Goal: Information Seeking & Learning: Check status

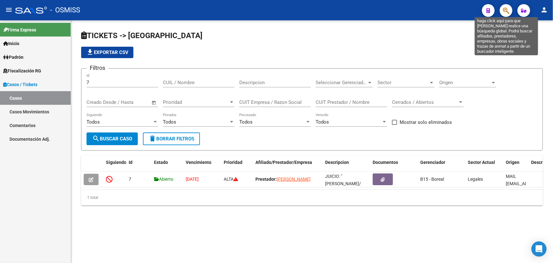
click at [506, 9] on icon "button" at bounding box center [506, 10] width 6 height 7
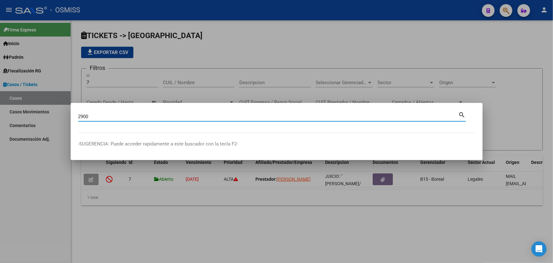
type input "2900"
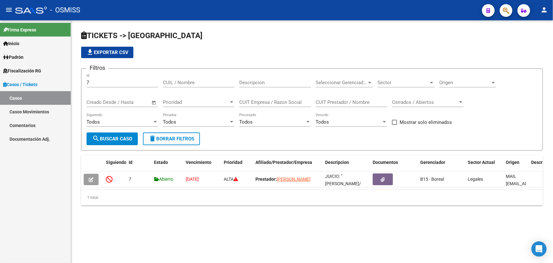
drag, startPoint x: 71, startPoint y: 86, endPoint x: 43, endPoint y: 88, distance: 28.3
click at [43, 88] on mat-sidenav-container "Firma Express Inicio Instructivos Contacto OS Padrón Afiliados Empadronados Cam…" at bounding box center [276, 141] width 553 height 242
click at [92, 83] on input "7" at bounding box center [123, 83] width 72 height 6
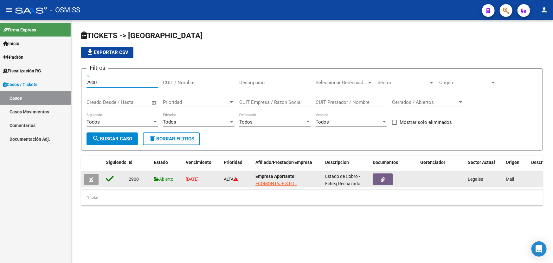
type input "2900"
click at [90, 177] on icon "button" at bounding box center [91, 179] width 5 height 5
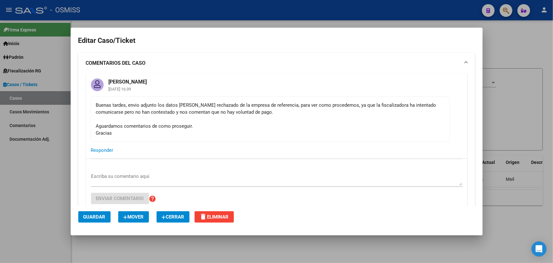
drag, startPoint x: 101, startPoint y: 104, endPoint x: 240, endPoint y: 105, distance: 138.2
click at [240, 105] on div "Buenas tardes, envio adjunto los datos [PERSON_NAME] rechazado de la empresa de…" at bounding box center [270, 118] width 349 height 35
click at [277, 127] on div "Buenas tardes, envio adjunto los datos [PERSON_NAME] rechazado de la empresa de…" at bounding box center [270, 118] width 349 height 35
drag, startPoint x: 194, startPoint y: 109, endPoint x: 254, endPoint y: 113, distance: 59.7
click at [247, 111] on div "Buenas tardes, envio adjunto los datos [PERSON_NAME] rechazado de la empresa de…" at bounding box center [270, 118] width 349 height 35
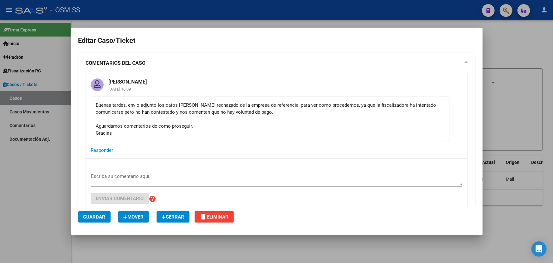
click at [314, 121] on div "Buenas tardes, envio adjunto los datos [PERSON_NAME] rechazado de la empresa de…" at bounding box center [270, 118] width 349 height 35
drag, startPoint x: 225, startPoint y: 107, endPoint x: 354, endPoint y: 114, distance: 129.5
click at [337, 110] on div "Buenas tardes, envio adjunto los datos [PERSON_NAME] rechazado de la empresa de…" at bounding box center [270, 118] width 349 height 35
click at [378, 119] on div "Buenas tardes, envio adjunto los datos [PERSON_NAME] rechazado de la empresa de…" at bounding box center [270, 118] width 349 height 35
drag, startPoint x: 130, startPoint y: 114, endPoint x: 301, endPoint y: 118, distance: 170.9
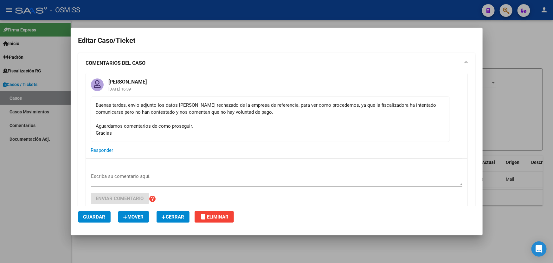
click at [240, 117] on div "Buenas tardes, envio adjunto los datos [PERSON_NAME] rechazado de la empresa de…" at bounding box center [270, 118] width 349 height 35
click at [304, 118] on div "Buenas tardes, envio adjunto los datos [PERSON_NAME] rechazado de la empresa de…" at bounding box center [270, 118] width 349 height 35
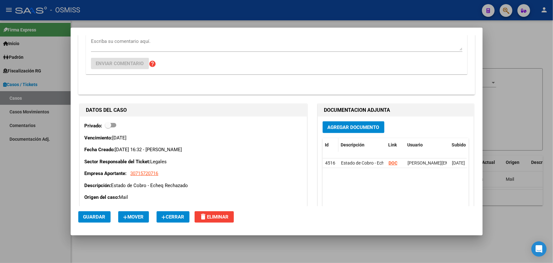
scroll to position [173, 0]
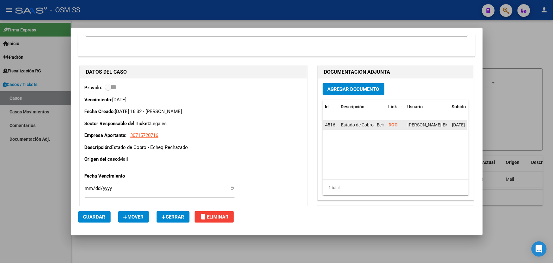
click at [391, 124] on strong "DOC" at bounding box center [393, 124] width 9 height 5
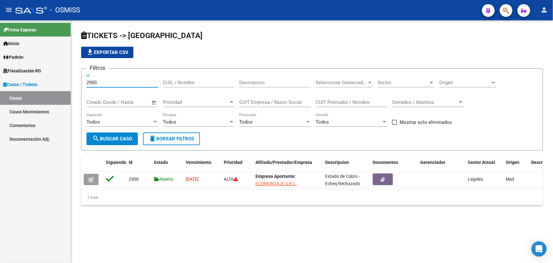
drag, startPoint x: 131, startPoint y: 80, endPoint x: 46, endPoint y: 81, distance: 85.3
click at [46, 81] on mat-sidenav-container "Firma Express Inicio Instructivos Contacto OS Padrón Afiliados Empadronados Cam…" at bounding box center [276, 141] width 553 height 242
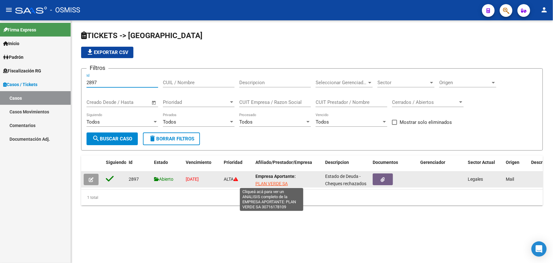
type input "2897"
click at [278, 182] on span "PLAN VERDE SA" at bounding box center [272, 183] width 32 height 5
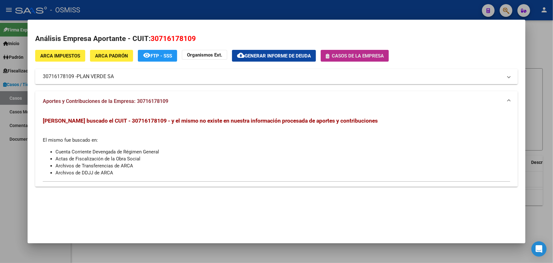
click at [365, 53] on span "Casos de la empresa" at bounding box center [358, 56] width 52 height 6
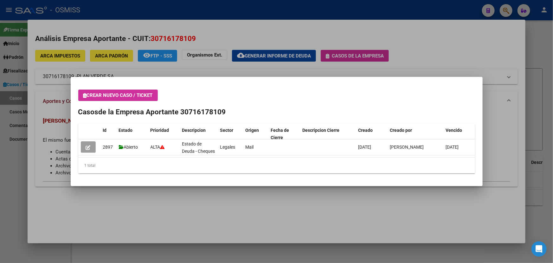
click at [77, 151] on mat-dialog-content "Crear nuevo caso / ticket Casos de la Empresa Aportante 30716178109 Id Estado P…" at bounding box center [277, 131] width 412 height 94
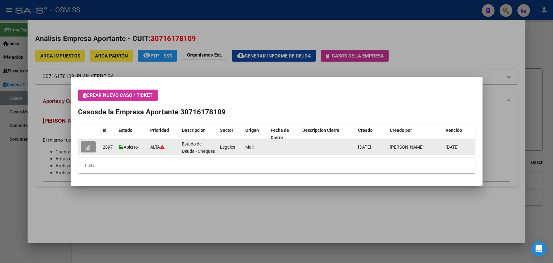
click at [91, 147] on button "button" at bounding box center [88, 146] width 15 height 11
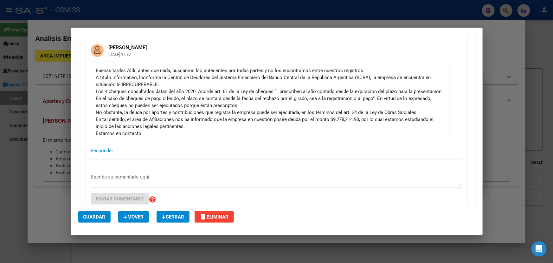
scroll to position [86, 0]
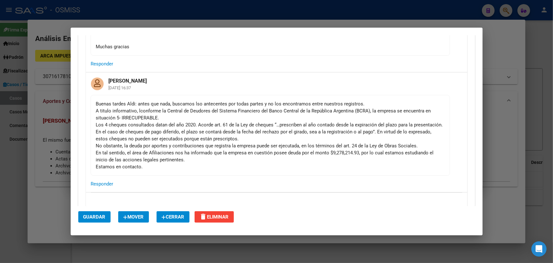
drag, startPoint x: 139, startPoint y: 108, endPoint x: 260, endPoint y: 108, distance: 120.8
click at [250, 105] on div "Buenas tardes Aldi: antes que nada, buscamos lso antecentes por todas partes y …" at bounding box center [270, 135] width 349 height 70
click at [279, 112] on div "Buenas tardes Aldi: antes que nada, buscamos lso antecentes por todas partes y …" at bounding box center [270, 135] width 349 height 70
drag, startPoint x: 185, startPoint y: 104, endPoint x: 349, endPoint y: 103, distance: 163.3
click at [347, 104] on div "Buenas tardes Aldi: antes que nada, buscamos lso antecentes por todas partes y …" at bounding box center [270, 135] width 349 height 70
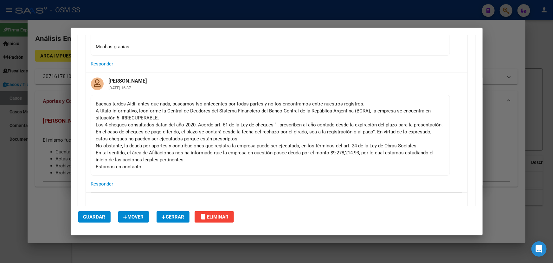
click at [375, 101] on div "Buenas tardes Aldi: antes que nada, buscamos lso antecentes por todas partes y …" at bounding box center [270, 135] width 349 height 70
drag, startPoint x: 95, startPoint y: 111, endPoint x: 224, endPoint y: 111, distance: 129.7
click at [180, 114] on mat-card-content "Buenas tardes Aldi: antes que nada, buscamos lso antecentes por todas partes y …" at bounding box center [271, 135] width 360 height 81
click at [224, 111] on div "Buenas tardes Aldi: antes que nada, buscamos lso antecentes por todas partes y …" at bounding box center [270, 135] width 349 height 70
drag, startPoint x: 142, startPoint y: 110, endPoint x: 339, endPoint y: 116, distance: 196.6
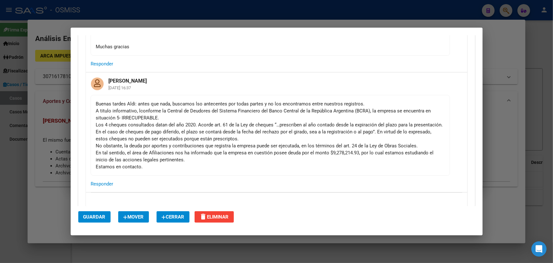
click at [339, 116] on div "Buenas tardes Aldi: antes que nada, buscamos lso antecentes por todas partes y …" at bounding box center [270, 135] width 349 height 70
click at [396, 110] on div "Buenas tardes Aldi: antes que nada, buscamos lso antecentes por todas partes y …" at bounding box center [270, 135] width 349 height 70
click at [158, 126] on div "Buenas tardes Aldi: antes que nada, buscamos lso antecentes por todas partes y …" at bounding box center [270, 135] width 349 height 70
drag, startPoint x: 101, startPoint y: 126, endPoint x: 213, endPoint y: 122, distance: 112.9
click at [213, 122] on div "Buenas tardes Aldi: antes que nada, buscamos lso antecentes por todas partes y …" at bounding box center [270, 135] width 349 height 70
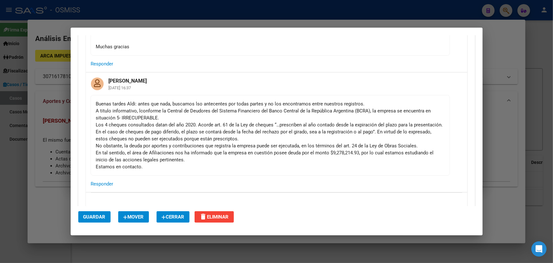
click at [213, 121] on div "Buenas tardes Aldi: antes que nada, buscamos lso antecentes por todas partes y …" at bounding box center [270, 135] width 349 height 70
drag, startPoint x: 289, startPoint y: 125, endPoint x: 339, endPoint y: 117, distance: 50.7
click at [364, 119] on div "Buenas tardes Aldi: antes que nada, buscamos lso antecentes por todas partes y …" at bounding box center [270, 135] width 349 height 70
click at [260, 129] on div "Buenas tardes Aldi: antes que nada, buscamos lso antecentes por todas partes y …" at bounding box center [270, 135] width 349 height 70
drag, startPoint x: 112, startPoint y: 135, endPoint x: 201, endPoint y: 137, distance: 89.4
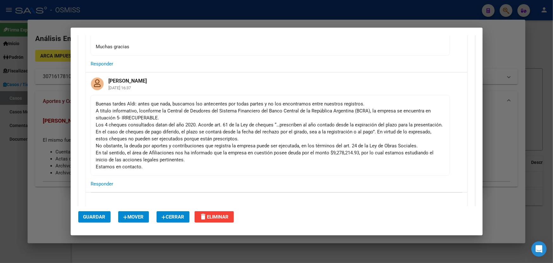
click at [191, 138] on div "Buenas tardes Aldi: antes que nada, buscamos lso antecentes por todas partes y …" at bounding box center [270, 135] width 349 height 70
click at [201, 137] on div "Buenas tardes Aldi: antes que nada, buscamos lso antecentes por todas partes y …" at bounding box center [270, 135] width 349 height 70
drag, startPoint x: 279, startPoint y: 138, endPoint x: 256, endPoint y: 137, distance: 22.2
click at [259, 138] on div "Buenas tardes Aldi: antes que nada, buscamos lso antecentes por todas partes y …" at bounding box center [270, 135] width 349 height 70
click at [208, 148] on div "Buenas tardes Aldi: antes que nada, buscamos lso antecentes por todas partes y …" at bounding box center [270, 135] width 349 height 70
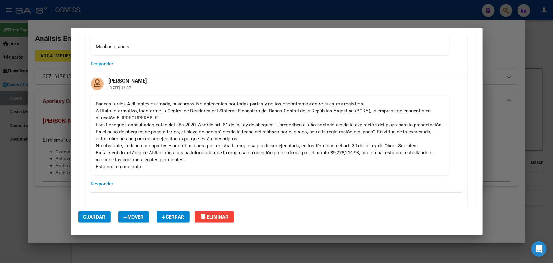
drag, startPoint x: 116, startPoint y: 143, endPoint x: 167, endPoint y: 145, distance: 51.1
click at [167, 145] on div "Buenas tardes Aldi: antes que nada, buscamos lso antecentes por todas partes y …" at bounding box center [270, 135] width 349 height 70
click at [194, 150] on div "Buenas tardes Aldi: antes que nada, buscamos lso antecentes por todas partes y …" at bounding box center [270, 135] width 349 height 70
drag, startPoint x: 168, startPoint y: 149, endPoint x: 342, endPoint y: 143, distance: 174.1
click at [342, 143] on div "Buenas tardes Aldi: antes que nada, buscamos lso antecentes por todas partes y …" at bounding box center [270, 135] width 349 height 70
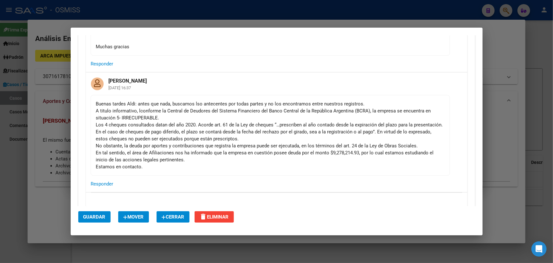
click at [348, 146] on div "Buenas tardes Aldi: antes que nada, buscamos lso antecentes por todas partes y …" at bounding box center [270, 135] width 349 height 70
click at [313, 137] on div "Buenas tardes Aldi: antes que nada, buscamos lso antecentes por todas partes y …" at bounding box center [270, 135] width 349 height 70
drag, startPoint x: 113, startPoint y: 155, endPoint x: 167, endPoint y: 157, distance: 54.0
click at [164, 157] on div "Buenas tardes Aldi: antes que nada, buscamos lso antecentes por todas partes y …" at bounding box center [270, 135] width 349 height 70
drag, startPoint x: 216, startPoint y: 160, endPoint x: 223, endPoint y: 161, distance: 7.7
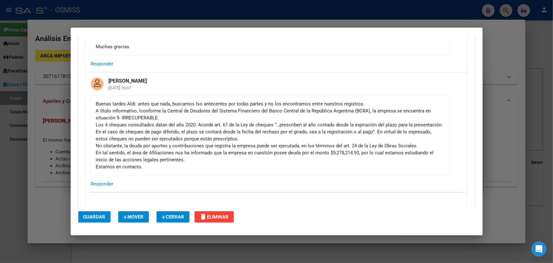
click at [216, 160] on div "Buenas tardes Aldi: antes que nada, buscamos lso antecentes por todas partes y …" at bounding box center [270, 135] width 349 height 70
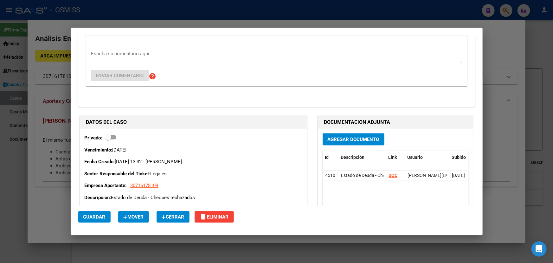
scroll to position [259, 0]
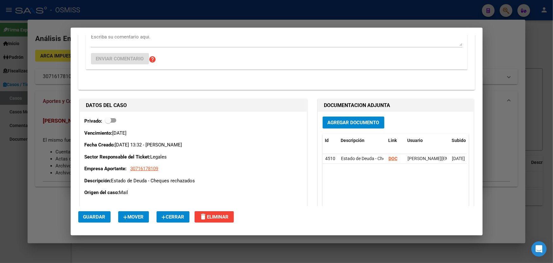
click at [358, 122] on span "Agregar Documento" at bounding box center [354, 123] width 52 height 6
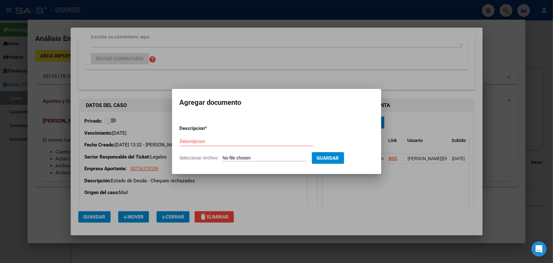
click at [254, 158] on input "Seleccionar Archivo" at bounding box center [265, 158] width 84 height 6
type input "C:\fakepath\plan verde SA deudor BCRA.pdf"
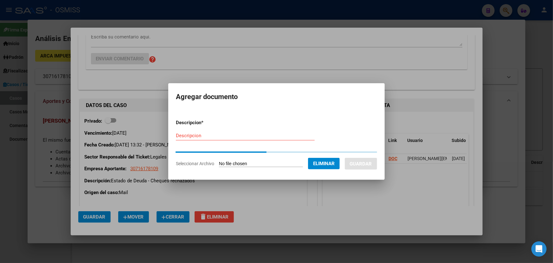
click at [190, 131] on div "Descripcion" at bounding box center [245, 136] width 139 height 10
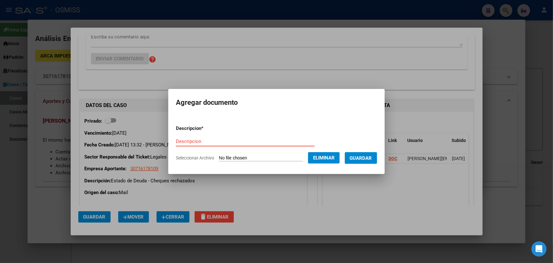
paste input "plan verde SA deudor BCRA"
type input "plan verde SA deudor BCRA"
click at [361, 159] on span "Guardar" at bounding box center [361, 158] width 22 height 6
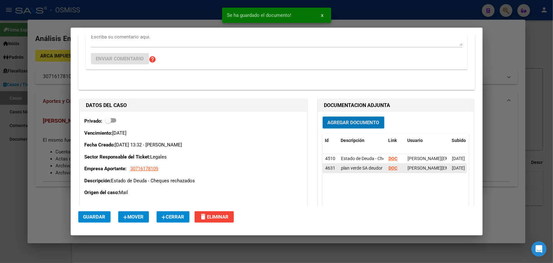
click at [389, 167] on strong "DOC" at bounding box center [393, 167] width 9 height 5
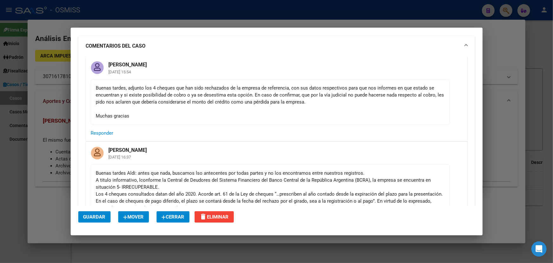
scroll to position [0, 0]
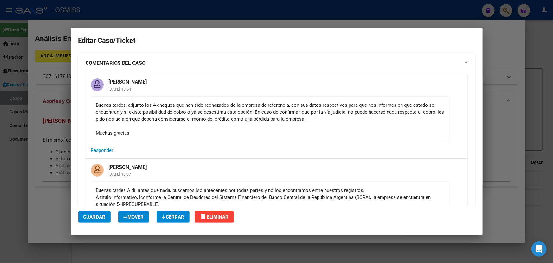
drag, startPoint x: 154, startPoint y: 111, endPoint x: 323, endPoint y: 126, distance: 169.4
click at [275, 119] on div "Buenas tardes, adjunto los 4 cheques que han sido rechazados de la empresa de r…" at bounding box center [270, 118] width 349 height 35
click at [323, 126] on div "Buenas tardes, adjunto los 4 cheques que han sido rechazados de la empresa de r…" at bounding box center [270, 118] width 349 height 35
drag, startPoint x: 327, startPoint y: 124, endPoint x: 91, endPoint y: 104, distance: 236.5
click at [91, 104] on mat-card-content "Buenas tardes, adjunto los 4 cheques que han sido rechazados de la empresa de r…" at bounding box center [271, 119] width 360 height 46
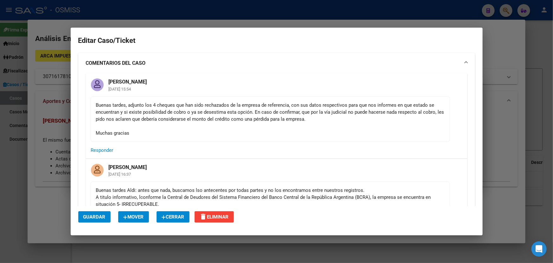
click at [125, 103] on div "Buenas tardes, adjunto los 4 cheques que han sido rechazados de la empresa de r…" at bounding box center [270, 118] width 349 height 35
drag, startPoint x: 96, startPoint y: 103, endPoint x: 326, endPoint y: 121, distance: 230.6
click at [307, 119] on div "Buenas tardes, adjunto los 4 cheques que han sido rechazados de la empresa de r…" at bounding box center [270, 118] width 349 height 35
click at [340, 121] on div "Buenas tardes, adjunto los 4 cheques que han sido rechazados de la empresa de r…" at bounding box center [270, 118] width 349 height 35
drag, startPoint x: 330, startPoint y: 124, endPoint x: 82, endPoint y: 107, distance: 248.5
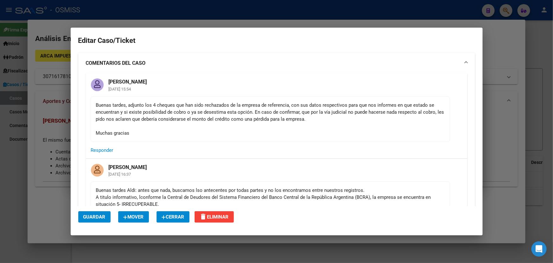
click at [79, 108] on div "[PERSON_NAME] [DATE] 15:54 Buenas tardes, adjunto los 4 cheques que han sido re…" at bounding box center [276, 211] width 397 height 276
click at [109, 106] on div "Buenas tardes, adjunto los 4 cheques que han sido rechazados de la empresa de r…" at bounding box center [270, 118] width 349 height 35
drag, startPoint x: 97, startPoint y: 105, endPoint x: 253, endPoint y: 117, distance: 156.8
click at [247, 117] on div "Buenas tardes, adjunto los 4 cheques que han sido rechazados de la empresa de r…" at bounding box center [270, 118] width 349 height 35
drag, startPoint x: 281, startPoint y: 122, endPoint x: 292, endPoint y: 123, distance: 11.5
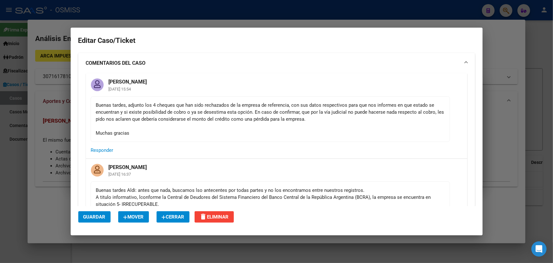
click at [281, 122] on div "Buenas tardes, adjunto los 4 cheques que han sido rechazados de la empresa de r…" at bounding box center [270, 118] width 349 height 35
click at [312, 122] on div "Buenas tardes, adjunto los 4 cheques que han sido rechazados de la empresa de r…" at bounding box center [270, 118] width 349 height 35
drag, startPoint x: 314, startPoint y: 119, endPoint x: 256, endPoint y: 117, distance: 58.7
click at [268, 118] on div "Buenas tardes, adjunto los 4 cheques que han sido rechazados de la empresa de r…" at bounding box center [270, 118] width 349 height 35
click at [165, 117] on div "Buenas tardes, adjunto los 4 cheques que han sido rechazados de la empresa de r…" at bounding box center [270, 118] width 349 height 35
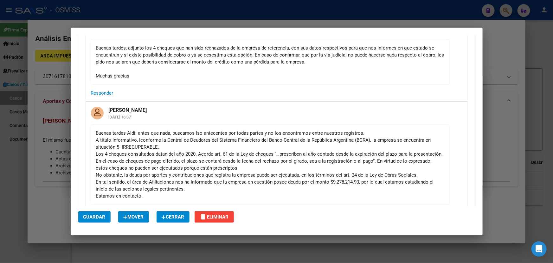
scroll to position [57, 0]
drag, startPoint x: 262, startPoint y: 126, endPoint x: 306, endPoint y: 123, distance: 44.5
click at [306, 124] on mat-card-content "Buenas tardes Aldi: antes que nada, buscamos lso antecentes por todas partes y …" at bounding box center [271, 164] width 360 height 81
click at [214, 168] on div "Buenas tardes Aldi: antes que nada, buscamos lso antecentes por todas partes y …" at bounding box center [270, 164] width 349 height 70
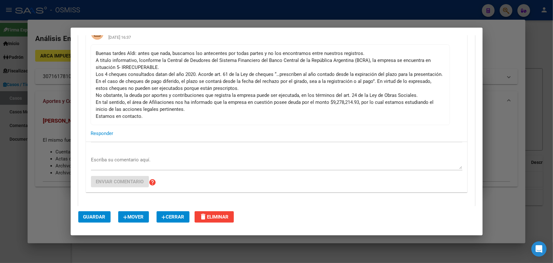
scroll to position [144, 0]
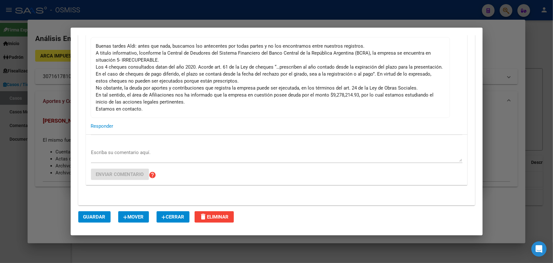
drag, startPoint x: 110, startPoint y: 81, endPoint x: 231, endPoint y: 96, distance: 122.4
click at [182, 95] on div "Buenas tardes Aldi: antes que nada, buscamos lso antecentes por todas partes y …" at bounding box center [270, 77] width 349 height 70
click at [236, 97] on div "Buenas tardes Aldi: antes que nada, buscamos lso antecentes por todas partes y …" at bounding box center [270, 77] width 349 height 70
drag, startPoint x: 95, startPoint y: 87, endPoint x: 333, endPoint y: 95, distance: 237.6
click at [270, 77] on div "Buenas tardes Aldi: antes que nada, buscamos lso antecentes por todas partes y …" at bounding box center [270, 77] width 349 height 70
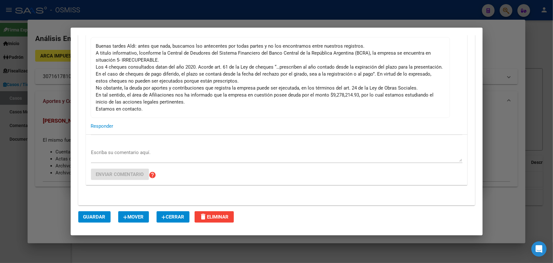
click at [346, 101] on div "Buenas tardes Aldi: antes que nada, buscamos lso antecentes por todas partes y …" at bounding box center [270, 77] width 349 height 70
drag, startPoint x: 419, startPoint y: 84, endPoint x: 115, endPoint y: 81, distance: 304.4
click at [117, 80] on div "Buenas tardes Aldi: antes que nada, buscamos lso antecentes por todas partes y …" at bounding box center [270, 77] width 349 height 70
click at [318, 81] on div "Buenas tardes Aldi: antes que nada, buscamos lso antecentes por todas partes y …" at bounding box center [270, 77] width 349 height 70
drag, startPoint x: 255, startPoint y: 89, endPoint x: 410, endPoint y: 88, distance: 155.7
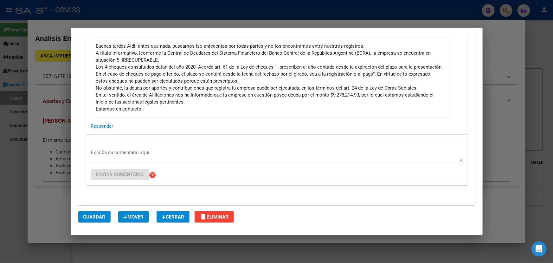
click at [410, 88] on div "Buenas tardes Aldi: antes que nada, buscamos lso antecentes por todas partes y …" at bounding box center [270, 77] width 349 height 70
click at [445, 87] on mat-card-content "Buenas tardes Aldi: antes que nada, buscamos lso antecentes por todas partes y …" at bounding box center [271, 77] width 360 height 81
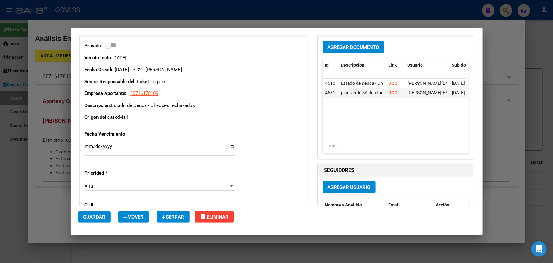
scroll to position [346, 0]
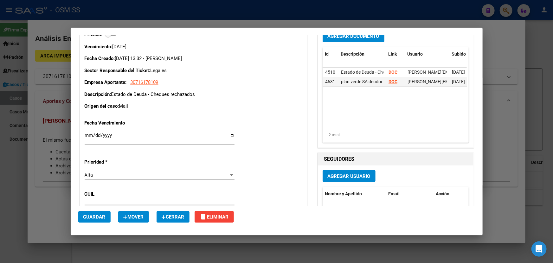
drag, startPoint x: 131, startPoint y: 95, endPoint x: 228, endPoint y: 94, distance: 96.7
click at [228, 94] on p "Descripción: Estado de Deuda - Cheques rechazados" at bounding box center [193, 94] width 217 height 7
click at [246, 102] on div "Vencimiento: [DATE] Fecha Creado: [DATE] 13:32 - [PERSON_NAME] Sector Responsab…" at bounding box center [193, 76] width 217 height 67
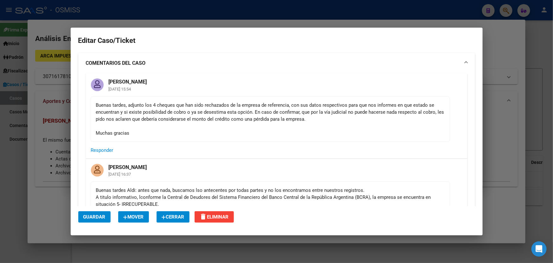
scroll to position [86, 0]
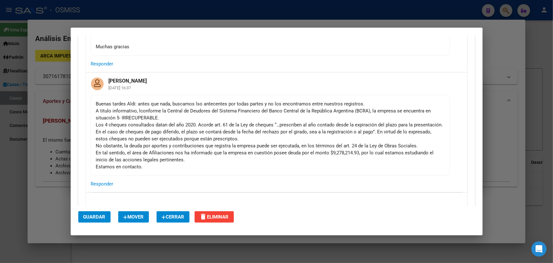
drag, startPoint x: 223, startPoint y: 109, endPoint x: 343, endPoint y: 127, distance: 122.0
click at [347, 107] on div "Buenas tardes Aldi: antes que nada, buscamos lso antecentes por todas partes y …" at bounding box center [270, 135] width 349 height 70
click at [321, 141] on div "Buenas tardes Aldi: antes que nada, buscamos lso antecentes por todas partes y …" at bounding box center [270, 135] width 349 height 70
drag, startPoint x: 108, startPoint y: 103, endPoint x: 301, endPoint y: 132, distance: 194.6
click at [275, 135] on div "Buenas tardes Aldi: antes que nada, buscamos lso antecentes por todas partes y …" at bounding box center [270, 135] width 349 height 70
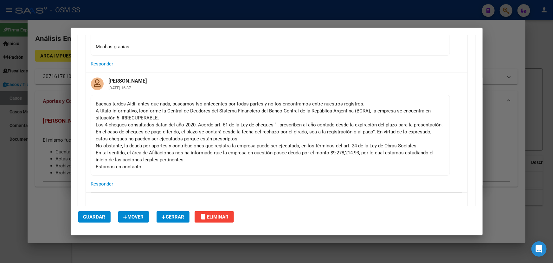
click at [330, 132] on div "Buenas tardes Aldi: antes que nada, buscamos lso antecentes por todas partes y …" at bounding box center [270, 135] width 349 height 70
click at [369, 142] on div "Buenas tardes Aldi: antes que nada, buscamos lso antecentes por todas partes y …" at bounding box center [270, 135] width 349 height 70
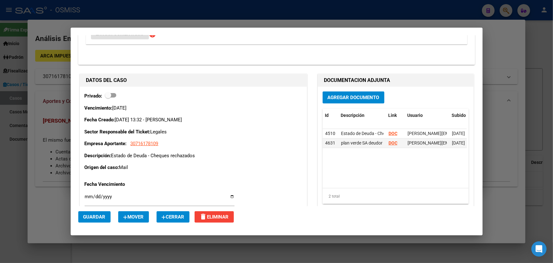
scroll to position [288, 0]
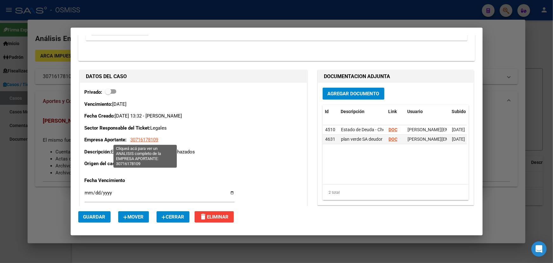
drag, startPoint x: 150, startPoint y: 142, endPoint x: 132, endPoint y: 138, distance: 19.2
click at [132, 138] on p "Empresa Aportante: 30716178109" at bounding box center [193, 139] width 217 height 7
copy span "30716178109"
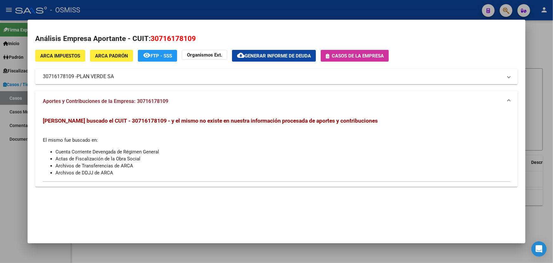
click at [498, 13] on div at bounding box center [276, 131] width 553 height 263
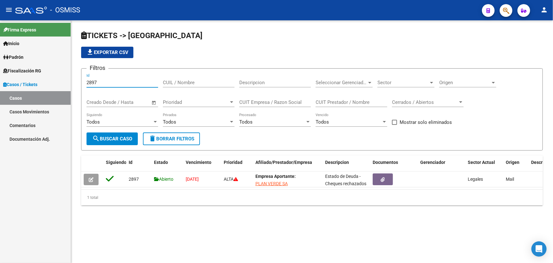
drag, startPoint x: 107, startPoint y: 83, endPoint x: 47, endPoint y: 81, distance: 59.6
click at [47, 81] on mat-sidenav-container "Firma Express Inicio Instructivos Contacto OS Padrón Afiliados Empadronados Cam…" at bounding box center [276, 141] width 553 height 242
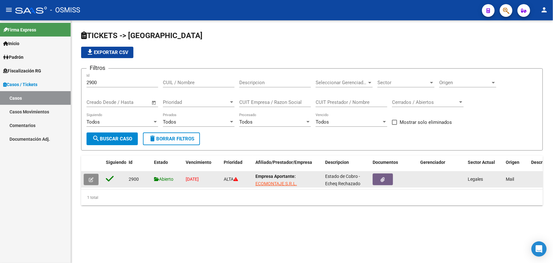
click at [91, 181] on icon "button" at bounding box center [91, 179] width 5 height 5
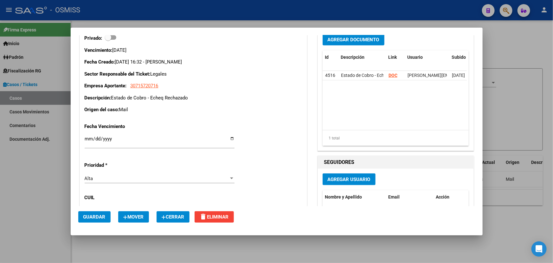
scroll to position [230, 0]
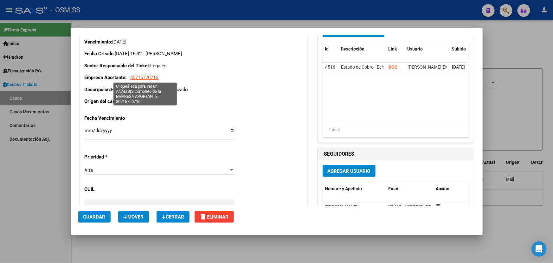
drag, startPoint x: 165, startPoint y: 79, endPoint x: 130, endPoint y: 77, distance: 35.6
click at [130, 77] on p "Empresa Aportante: 30715720716" at bounding box center [193, 77] width 217 height 7
copy span "30715720716"
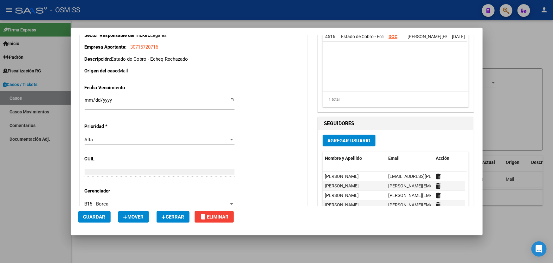
scroll to position [202, 0]
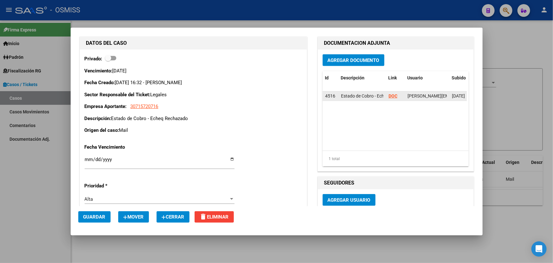
click at [389, 94] on strong "DOC" at bounding box center [393, 95] width 9 height 5
copy span "30715720716"
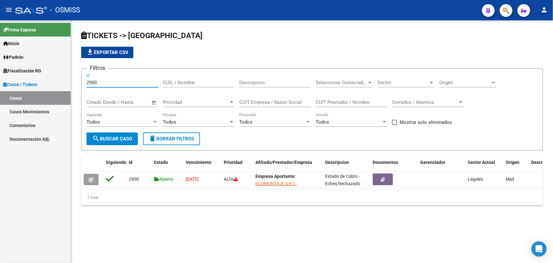
drag, startPoint x: 93, startPoint y: 80, endPoint x: 41, endPoint y: 80, distance: 52.0
click at [41, 80] on mat-sidenav-container "Firma Express Inicio Instructivos Contacto OS Padrón Afiliados Empadronados Cam…" at bounding box center [276, 141] width 553 height 242
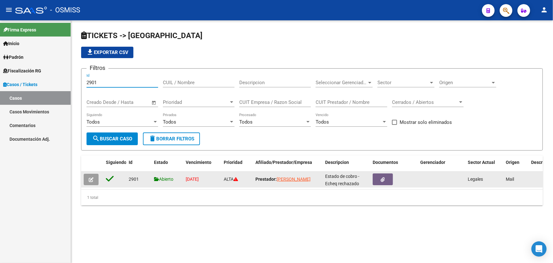
type input "2901"
click at [88, 174] on button "button" at bounding box center [91, 178] width 15 height 11
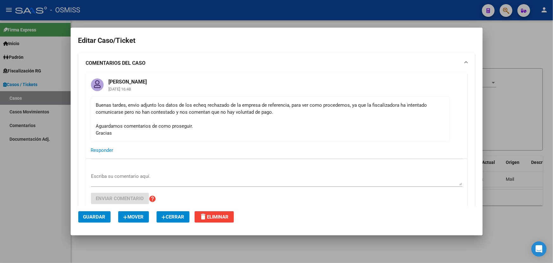
drag, startPoint x: 118, startPoint y: 102, endPoint x: 273, endPoint y: 104, distance: 154.7
click at [267, 103] on mat-card-content "Buenas tardes, envio adjunto los datos de los echeq rechazado de la empresa de …" at bounding box center [271, 119] width 360 height 46
drag, startPoint x: 290, startPoint y: 114, endPoint x: 296, endPoint y: 116, distance: 6.7
click at [290, 114] on div "Buenas tardes, envio adjunto los datos de los echeq rechazado de la empresa de …" at bounding box center [270, 118] width 349 height 35
drag, startPoint x: 355, startPoint y: 116, endPoint x: 350, endPoint y: 116, distance: 4.8
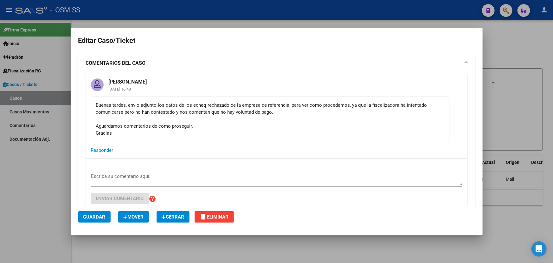
click at [350, 116] on div "Buenas tardes, envio adjunto los datos de los echeq rechazado de la empresa de …" at bounding box center [270, 118] width 349 height 35
drag, startPoint x: 145, startPoint y: 115, endPoint x: 303, endPoint y: 114, distance: 158.8
click at [256, 106] on div "Buenas tardes, envio adjunto los datos de los echeq rechazado de la empresa de …" at bounding box center [270, 118] width 349 height 35
click at [306, 114] on div "Buenas tardes, envio adjunto los datos de los echeq rechazado de la empresa de …" at bounding box center [270, 118] width 349 height 35
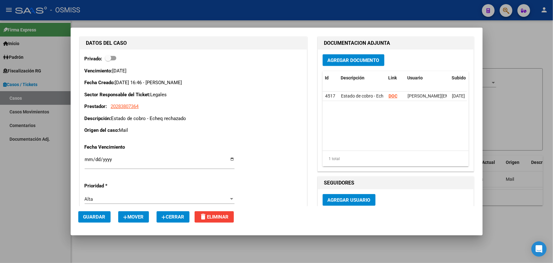
drag, startPoint x: 214, startPoint y: 66, endPoint x: 222, endPoint y: 111, distance: 46.3
click at [222, 111] on div "Privado: Vencimiento: [DATE] Fecha Creado: [DATE] 16:46 - [PERSON_NAME] Sector …" at bounding box center [193, 163] width 227 height 229
click at [220, 75] on div "Vencimiento: [DATE] Fecha Creado: [DATE] 16:46 - [PERSON_NAME] Sector Responsab…" at bounding box center [193, 100] width 217 height 67
drag, startPoint x: 168, startPoint y: 74, endPoint x: 206, endPoint y: 103, distance: 47.4
click at [206, 103] on div "Vencimiento: [DATE] Fecha Creado: [DATE] 16:46 - [PERSON_NAME] Sector Responsab…" at bounding box center [193, 100] width 217 height 67
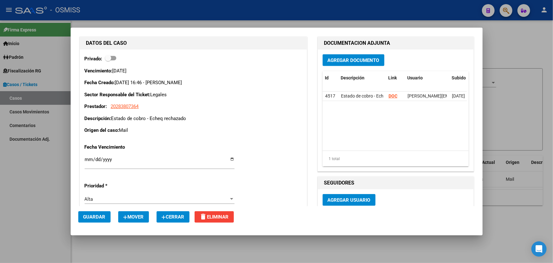
click at [279, 91] on p "Sector Responsable del Ticket: Legales" at bounding box center [193, 94] width 217 height 7
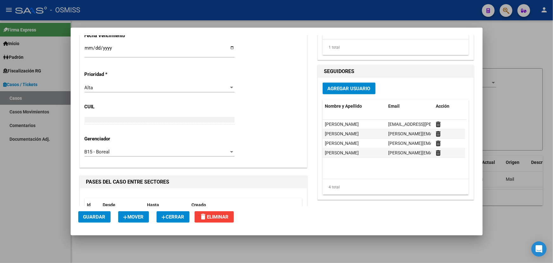
scroll to position [173, 0]
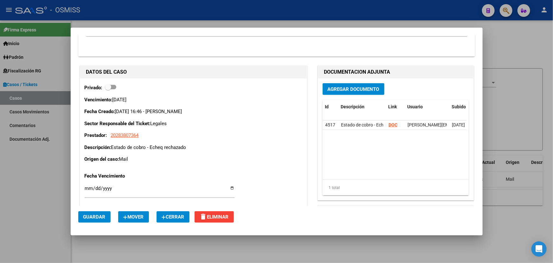
click at [237, 126] on p "Sector Responsable del Ticket: Legales" at bounding box center [193, 123] width 217 height 7
click at [389, 125] on strong "DOC" at bounding box center [393, 124] width 9 height 5
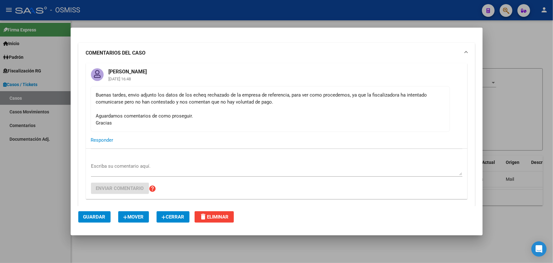
scroll to position [0, 0]
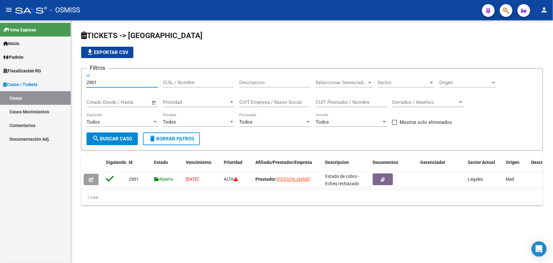
drag, startPoint x: 114, startPoint y: 81, endPoint x: 18, endPoint y: 81, distance: 95.4
click at [31, 81] on mat-sidenav-container "Firma Express Inicio Instructivos Contacto OS Padrón Afiliados Empadronados Cam…" at bounding box center [276, 141] width 553 height 242
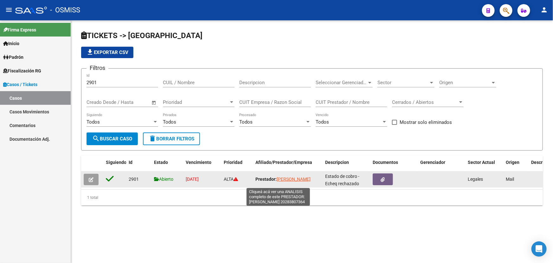
click at [279, 181] on span "[PERSON_NAME]" at bounding box center [294, 178] width 34 height 5
type textarea "20283807364"
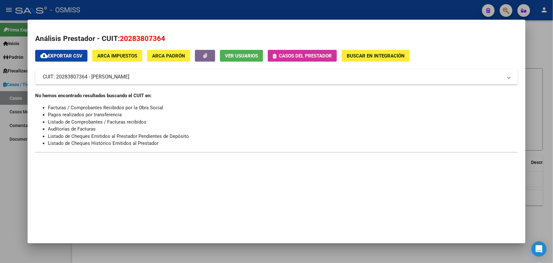
click at [305, 58] on span "Casos del prestador" at bounding box center [305, 56] width 53 height 6
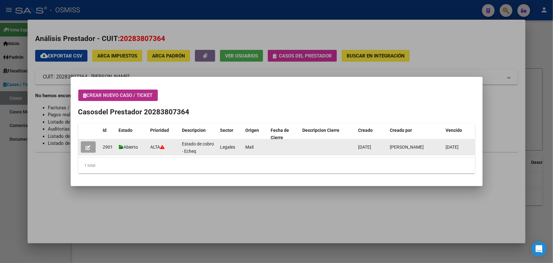
click at [86, 147] on icon "button" at bounding box center [88, 147] width 5 height 5
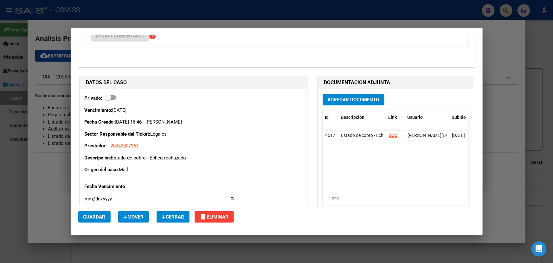
scroll to position [144, 0]
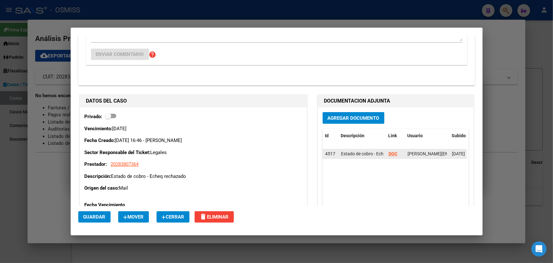
click at [389, 154] on strong "DOC" at bounding box center [393, 153] width 9 height 5
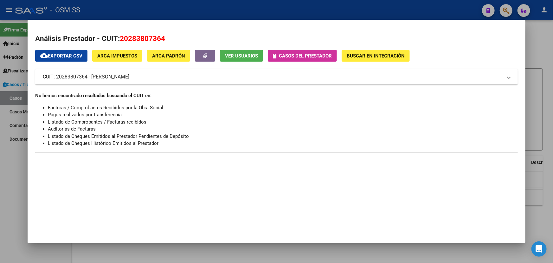
drag, startPoint x: 155, startPoint y: 75, endPoint x: 92, endPoint y: 76, distance: 63.1
click at [92, 76] on mat-panel-title "CUIT: 20283807364 - [PERSON_NAME]" at bounding box center [273, 77] width 460 height 8
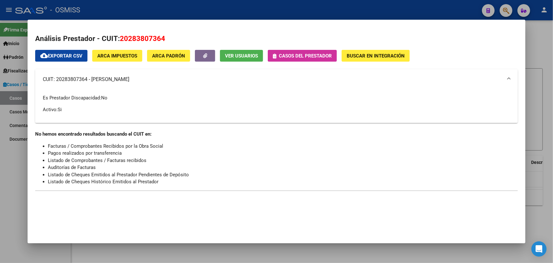
copy mat-panel-title "[PERSON_NAME]"
drag, startPoint x: 171, startPoint y: 40, endPoint x: 121, endPoint y: 37, distance: 49.8
click at [121, 37] on h2 "Análisis Prestador - CUIT: 20283807364" at bounding box center [276, 38] width 483 height 11
copy span "20283807364"
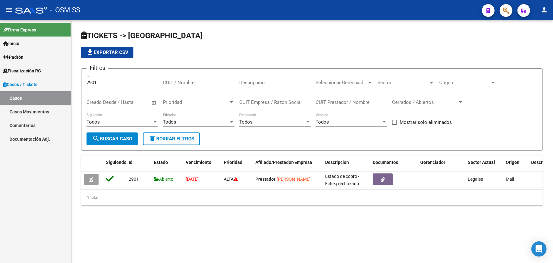
click at [503, 10] on button "button" at bounding box center [506, 10] width 13 height 13
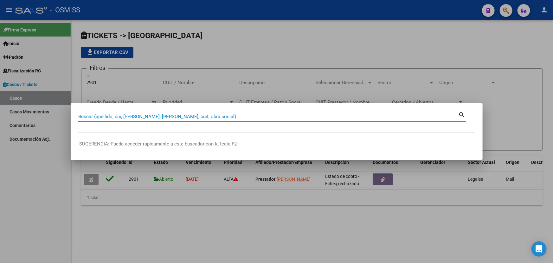
click at [214, 90] on div at bounding box center [276, 131] width 553 height 263
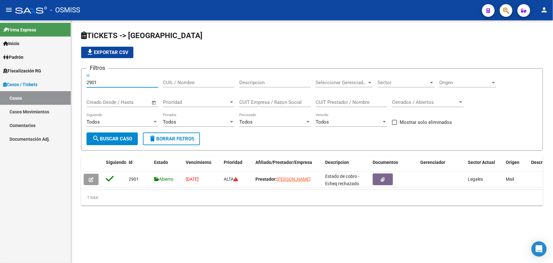
drag, startPoint x: 98, startPoint y: 83, endPoint x: 114, endPoint y: 85, distance: 15.9
click at [101, 86] on div "2901 Id" at bounding box center [123, 81] width 72 height 14
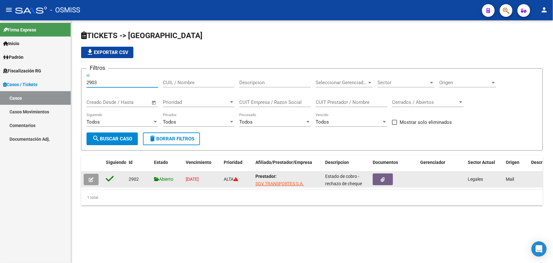
click at [89, 178] on icon "button" at bounding box center [91, 179] width 5 height 5
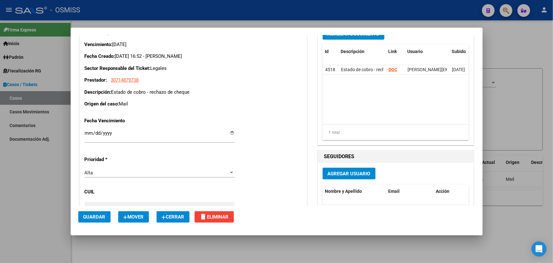
scroll to position [230, 0]
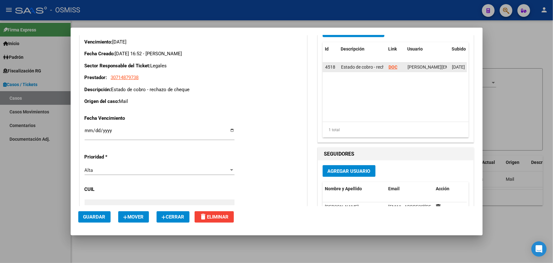
click at [390, 68] on strong "DOC" at bounding box center [393, 66] width 9 height 5
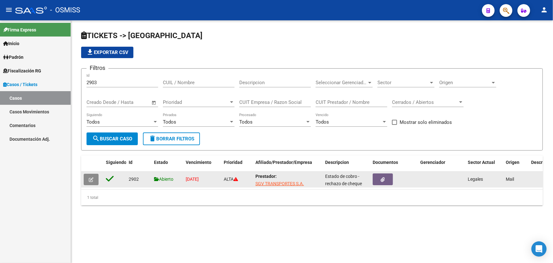
scroll to position [1, 0]
drag, startPoint x: 303, startPoint y: 184, endPoint x: 254, endPoint y: 183, distance: 48.8
click at [254, 183] on datatable-body-cell "Prestador: SGV TRANSPORTES S.A." at bounding box center [288, 179] width 70 height 16
copy span "SGV TRANSPORTES S.A."
click at [90, 177] on icon "button" at bounding box center [91, 179] width 5 height 5
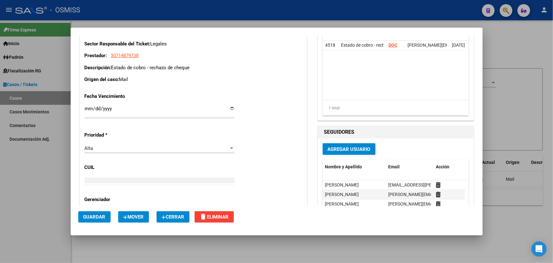
scroll to position [202, 0]
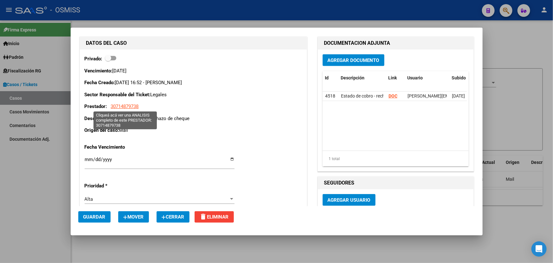
drag, startPoint x: 141, startPoint y: 105, endPoint x: 111, endPoint y: 106, distance: 30.5
click at [111, 106] on p "Prestador: 30714879738" at bounding box center [193, 106] width 217 height 7
copy span "30714879738"
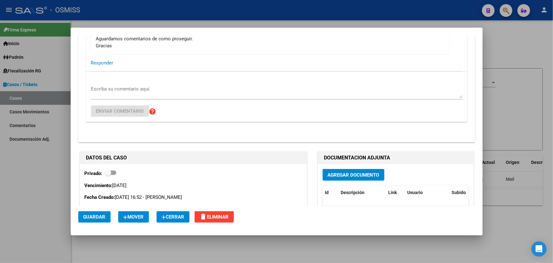
scroll to position [86, 0]
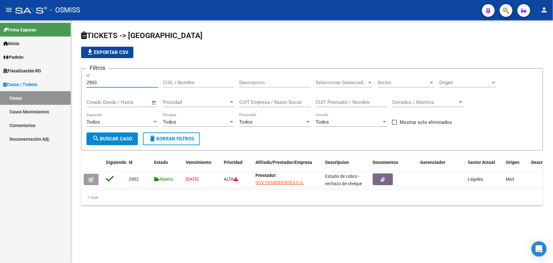
click at [113, 84] on input "2903" at bounding box center [123, 83] width 72 height 6
click at [110, 83] on input "2902" at bounding box center [123, 83] width 72 height 6
type input "2903"
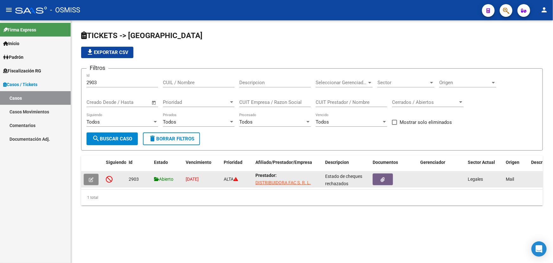
click at [94, 178] on button "button" at bounding box center [91, 178] width 15 height 11
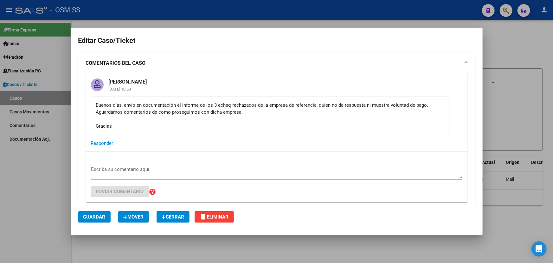
drag, startPoint x: 185, startPoint y: 105, endPoint x: 373, endPoint y: 113, distance: 187.9
click at [329, 105] on div "Buenos días, envio en documentación el informe de los 3 echeq rechazados de la …" at bounding box center [270, 115] width 349 height 28
click at [426, 121] on div "Buenos días, envio en documentación el informe de los 3 echeq rechazados de la …" at bounding box center [270, 115] width 349 height 28
drag, startPoint x: 108, startPoint y: 116, endPoint x: 216, endPoint y: 122, distance: 108.6
click at [182, 116] on div "Buenos días, envio en documentación el informe de los 3 echeq rechazados de la …" at bounding box center [270, 115] width 349 height 28
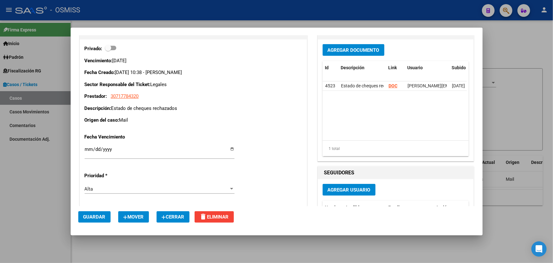
scroll to position [202, 0]
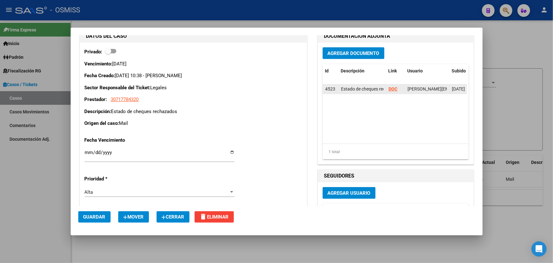
click at [392, 89] on strong "DOC" at bounding box center [393, 88] width 9 height 5
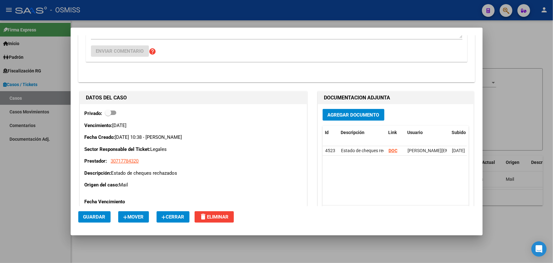
scroll to position [139, 0]
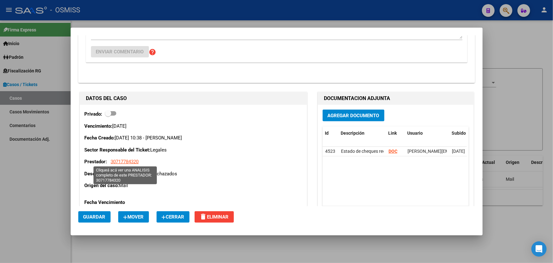
drag, startPoint x: 142, startPoint y: 162, endPoint x: 110, endPoint y: 161, distance: 31.4
click at [110, 161] on p "Prestador: 30717784320" at bounding box center [193, 161] width 217 height 7
copy span "30717784320"
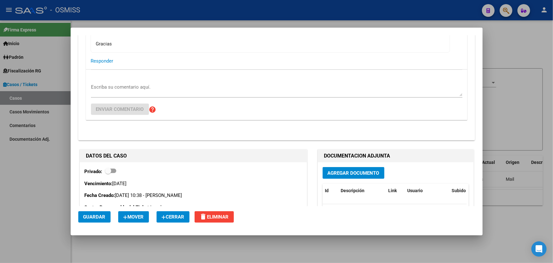
scroll to position [0, 0]
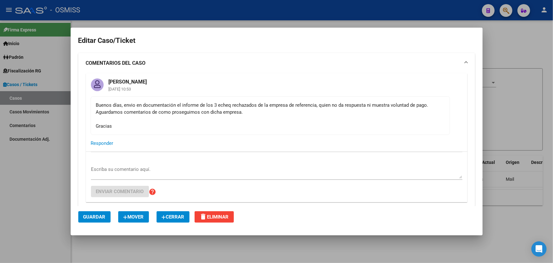
drag, startPoint x: 232, startPoint y: 107, endPoint x: 405, endPoint y: 121, distance: 174.0
click at [357, 117] on div "Buenos días, envio en documentación el informe de los 3 echeq rechazados de la …" at bounding box center [270, 115] width 349 height 28
click at [415, 123] on div "Buenos días, envio en documentación el informe de los 3 echeq rechazados de la …" at bounding box center [270, 115] width 349 height 28
drag, startPoint x: 302, startPoint y: 103, endPoint x: 399, endPoint y: 107, distance: 97.1
click at [399, 107] on mat-card-content "Buenos días, envio en documentación el informe de los 3 echeq rechazados de la …" at bounding box center [271, 115] width 360 height 39
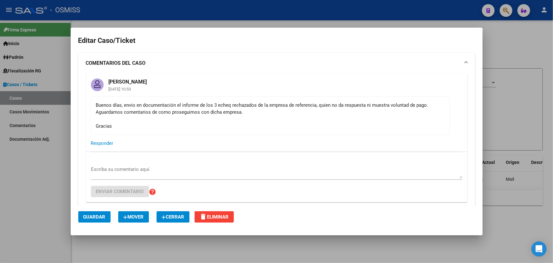
click at [425, 114] on div "Buenos días, envio en documentación el informe de los 3 echeq rechazados de la …" at bounding box center [270, 115] width 349 height 28
drag, startPoint x: 103, startPoint y: 110, endPoint x: 220, endPoint y: 117, distance: 117.2
click at [211, 117] on div "Buenos días, envio en documentación el informe de los 3 echeq rechazados de la …" at bounding box center [270, 115] width 349 height 28
drag, startPoint x: 272, startPoint y: 120, endPoint x: 283, endPoint y: 121, distance: 11.1
click at [272, 120] on div "Buenos días, envio en documentación el informe de los 3 echeq rechazados de la …" at bounding box center [270, 115] width 349 height 28
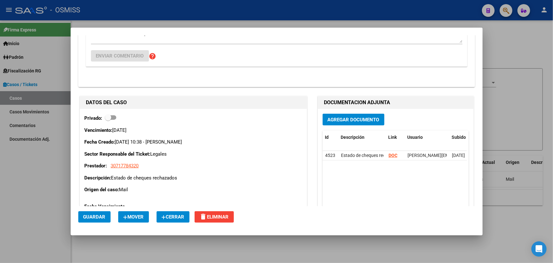
scroll to position [144, 0]
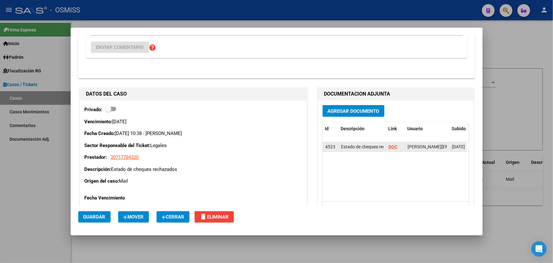
click at [393, 146] on strong "DOC" at bounding box center [393, 146] width 9 height 5
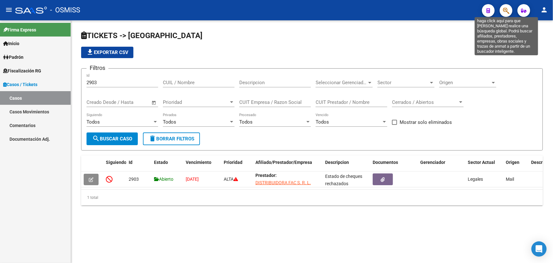
click at [506, 13] on icon "button" at bounding box center [506, 10] width 6 height 7
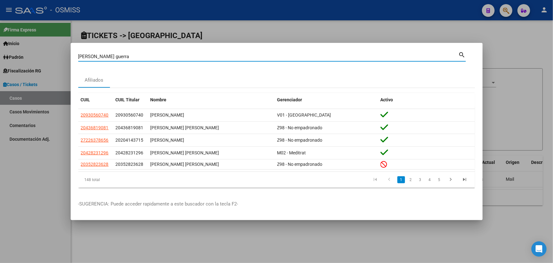
type input "[PERSON_NAME] guerra"
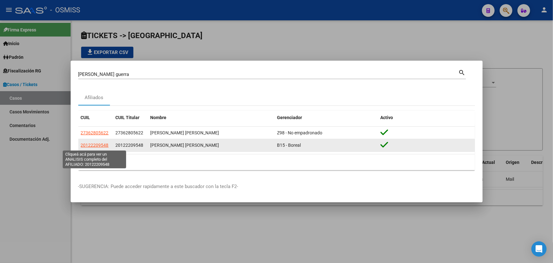
click at [98, 144] on span "20122209548" at bounding box center [95, 144] width 28 height 5
type textarea "20122209548"
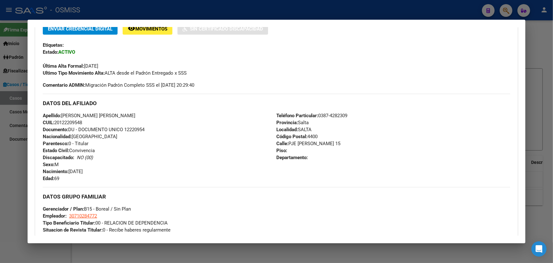
drag, startPoint x: 68, startPoint y: 115, endPoint x: 187, endPoint y: 127, distance: 118.9
click at [123, 117] on span "Apellido: [PERSON_NAME] [PERSON_NAME]" at bounding box center [89, 116] width 93 height 6
click at [358, 134] on div "Teléfono Particular: [PHONE_NUMBER] Provincia: [GEOGRAPHIC_DATA] Localidad: [GE…" at bounding box center [394, 147] width 234 height 70
click at [160, 200] on div "DATOS GRUPO FAMILIAR Gerenciador / Plan: B15 - Boreal / Sin Plan Empleador: 307…" at bounding box center [277, 210] width 468 height 46
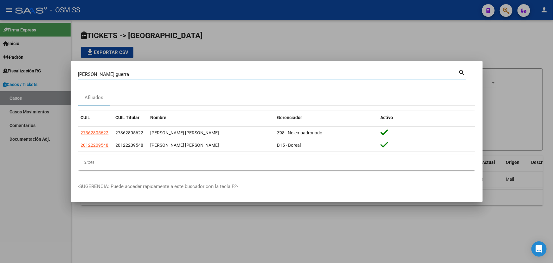
drag, startPoint x: 113, startPoint y: 76, endPoint x: 0, endPoint y: 82, distance: 113.4
click at [15, 82] on div "[PERSON_NAME] guerra Buscar (apellido, dni, cuil, nro traspaso, cuit, obra soci…" at bounding box center [276, 131] width 553 height 263
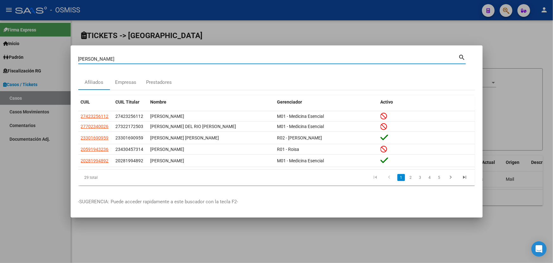
click at [110, 59] on input "[PERSON_NAME]" at bounding box center [268, 59] width 380 height 6
type input "[PERSON_NAME]"
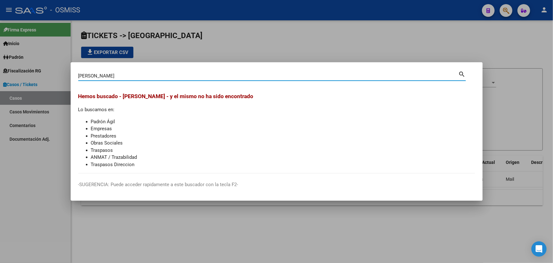
drag, startPoint x: 135, startPoint y: 79, endPoint x: 16, endPoint y: 81, distance: 118.3
click at [16, 81] on div "[PERSON_NAME] (apellido, dni, cuil, nro traspaso, cuit, obra social) search [PE…" at bounding box center [276, 131] width 553 height 263
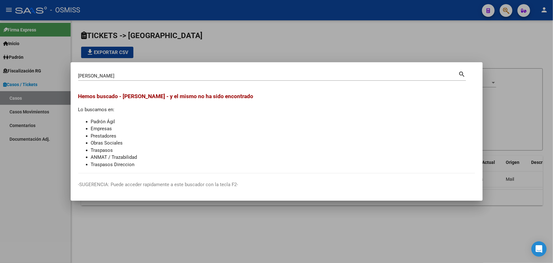
click at [127, 77] on input "[PERSON_NAME]" at bounding box center [268, 76] width 380 height 6
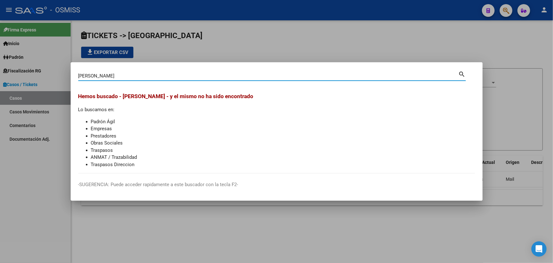
drag, startPoint x: 127, startPoint y: 77, endPoint x: 0, endPoint y: 81, distance: 126.9
click at [0, 81] on div "[PERSON_NAME] (apellido, dni, cuil, nro traspaso, cuit, obra social) search [PE…" at bounding box center [276, 131] width 553 height 263
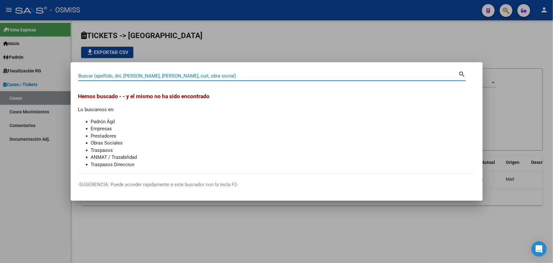
type input "v"
paste input "29311937"
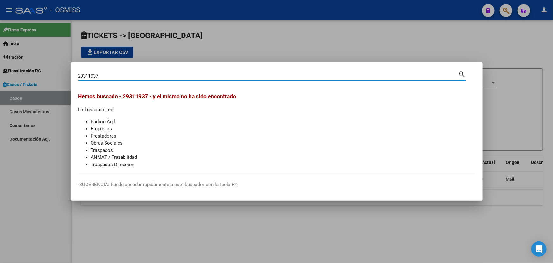
type input "29311937"
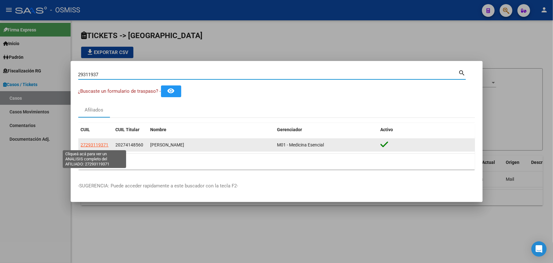
click at [88, 146] on span "27293119371" at bounding box center [95, 144] width 28 height 5
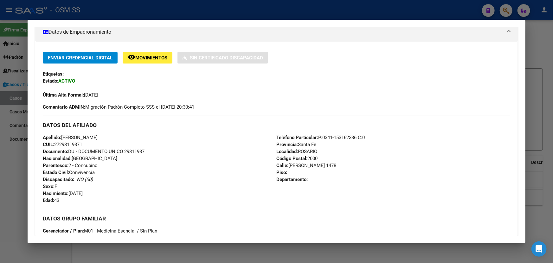
click at [375, 135] on div "Teléfono Particular: P:[PHONE_NUMBER] C:0 Provincia: [GEOGRAPHIC_DATA] Localida…" at bounding box center [394, 169] width 234 height 70
click at [383, 139] on div "Teléfono Particular: P:[PHONE_NUMBER] C:0 Provincia: [GEOGRAPHIC_DATA] Localida…" at bounding box center [394, 169] width 234 height 70
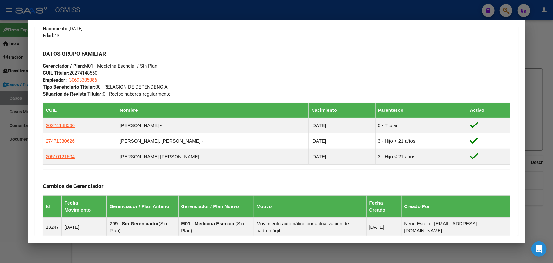
scroll to position [317, 0]
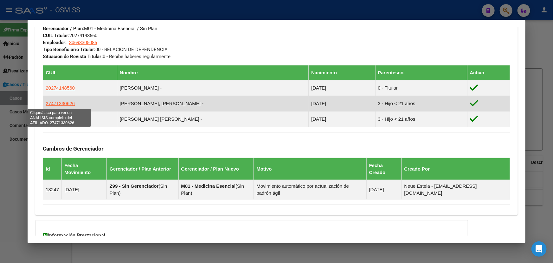
click at [53, 103] on span "27471330626" at bounding box center [60, 103] width 29 height 5
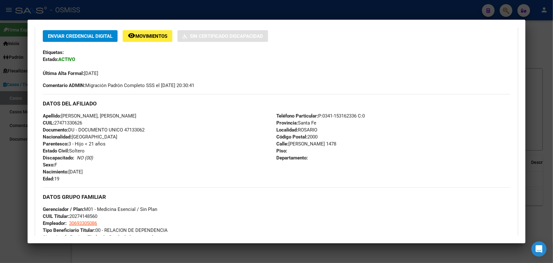
scroll to position [173, 0]
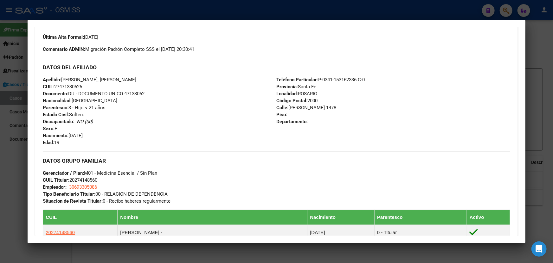
drag, startPoint x: 104, startPoint y: 134, endPoint x: 193, endPoint y: 128, distance: 89.3
click at [193, 128] on div "Apellido: [PERSON_NAME], [PERSON_NAME]: 27471330626 Documento: DU - DOCUMENTO U…" at bounding box center [160, 111] width 234 height 70
click at [256, 139] on div "Apellido: [PERSON_NAME], [PERSON_NAME]: 27471330626 Documento: DU - DOCUMENTO U…" at bounding box center [160, 111] width 234 height 70
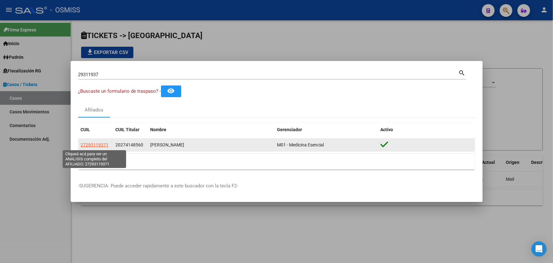
click at [98, 145] on span "27293119371" at bounding box center [95, 144] width 28 height 5
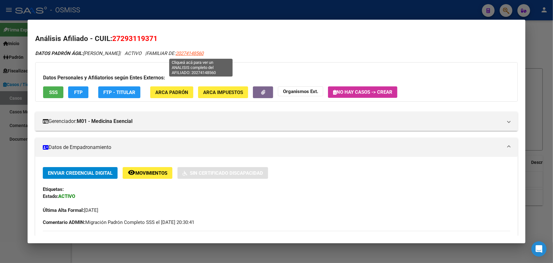
click at [204, 55] on span "20274148560" at bounding box center [190, 53] width 28 height 6
type textarea "20274148560"
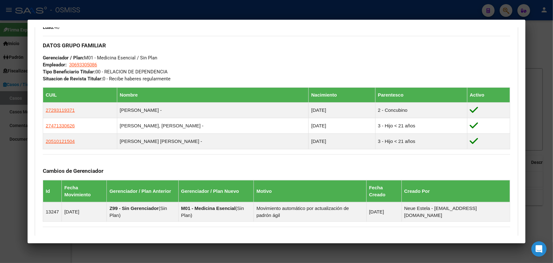
scroll to position [293, 0]
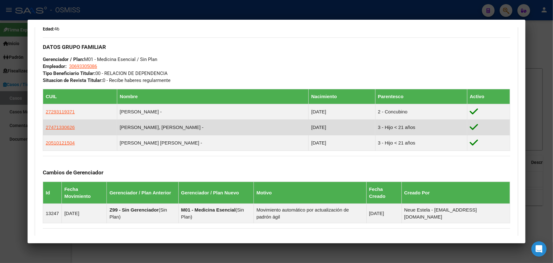
drag, startPoint x: 159, startPoint y: 151, endPoint x: 107, endPoint y: 120, distance: 60.7
click at [107, 122] on div "DATOS GRUPO FAMILIAR Gerenciador / Plan: M01 - Medicina Esencial / Sin Plan Emp…" at bounding box center [277, 129] width 468 height 185
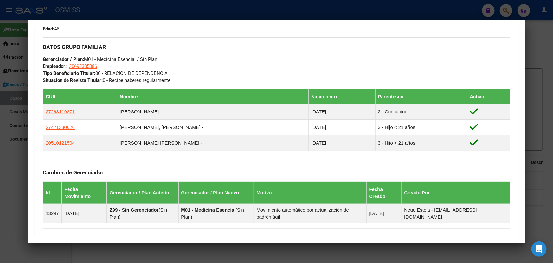
click at [235, 178] on div "Cambios de Gerenciador Id Fecha Movimiento Gerenciador / Plan Anterior Gerencia…" at bounding box center [277, 189] width 468 height 67
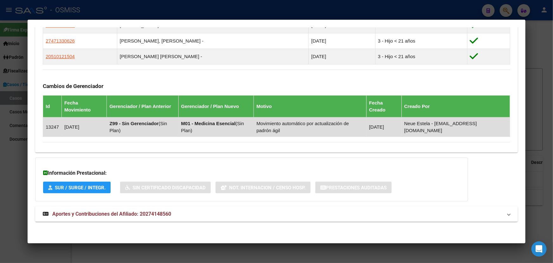
drag, startPoint x: 255, startPoint y: 125, endPoint x: 290, endPoint y: 129, distance: 35.1
click at [275, 126] on tr "13247 [DATE] Z99 - Sin Gerenciador ( Sin Plan ) M01 - Medicina Esencial ( Sin P…" at bounding box center [276, 126] width 467 height 19
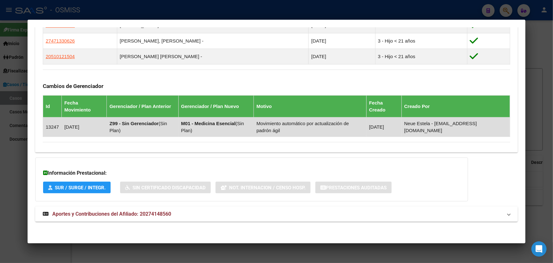
drag, startPoint x: 283, startPoint y: 129, endPoint x: 71, endPoint y: 120, distance: 212.9
click at [73, 120] on tr "13247 [DATE] Z99 - Sin Gerenciador ( Sin Plan ) M01 - Medicina Esencial ( Sin P…" at bounding box center [276, 126] width 467 height 19
click at [52, 124] on td "13247" at bounding box center [52, 126] width 19 height 19
drag, startPoint x: 120, startPoint y: 124, endPoint x: 242, endPoint y: 129, distance: 121.5
click at [239, 129] on tr "13247 [DATE] Z99 - Sin Gerenciador ( Sin Plan ) M01 - Medicina Esencial ( Sin P…" at bounding box center [276, 126] width 467 height 19
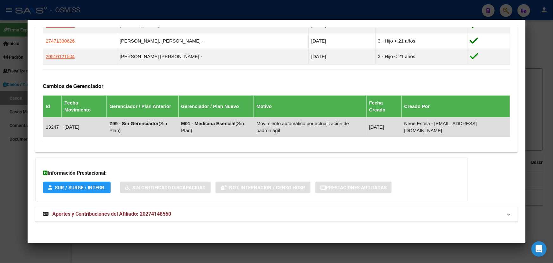
click at [325, 127] on td "Movimiento automático por actualización de padrón ágil" at bounding box center [310, 126] width 113 height 19
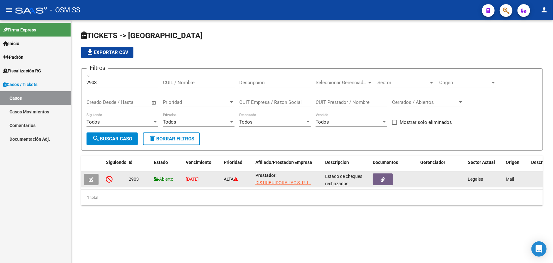
click at [87, 178] on button "button" at bounding box center [91, 178] width 15 height 11
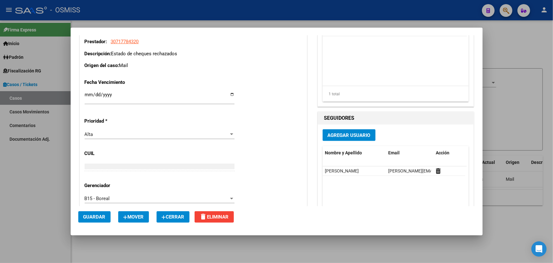
scroll to position [173, 0]
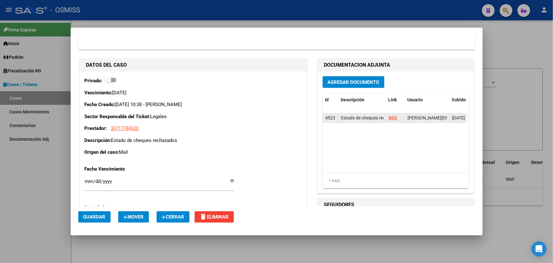
click at [391, 115] on strong "DOC" at bounding box center [393, 117] width 9 height 5
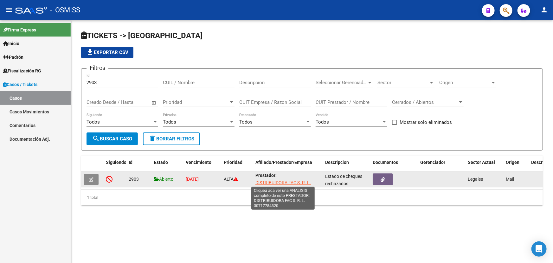
click at [290, 181] on span "DISTRIBUIDORA FAC S. R. L." at bounding box center [283, 182] width 55 height 5
type textarea "30717784320"
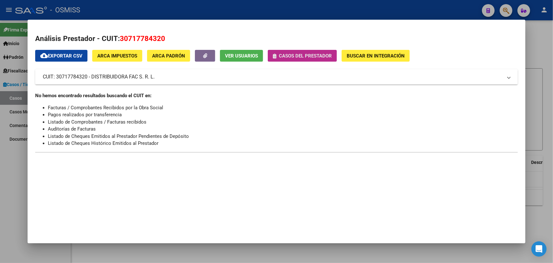
click at [298, 61] on button "Casos del prestador" at bounding box center [302, 56] width 69 height 12
drag, startPoint x: 164, startPoint y: 75, endPoint x: 93, endPoint y: 74, distance: 71.4
click at [93, 74] on mat-panel-title "CUIT: 30717784320 - DISTRIBUIDORA FAC S. R. L." at bounding box center [273, 77] width 460 height 8
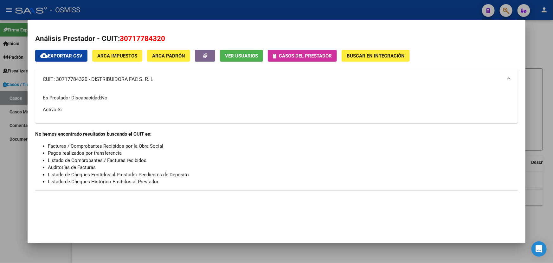
copy mat-panel-title "DISTRIBUIDORA FAC S. R. L."
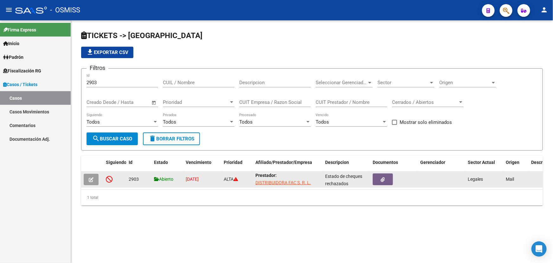
click at [284, 182] on span "DISTRIBUIDORA FAC S. R. L." at bounding box center [283, 182] width 55 height 5
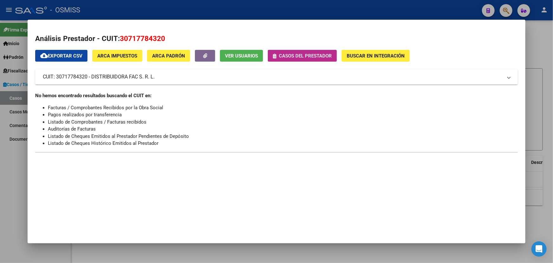
click at [312, 56] on span "Casos del prestador" at bounding box center [305, 56] width 53 height 6
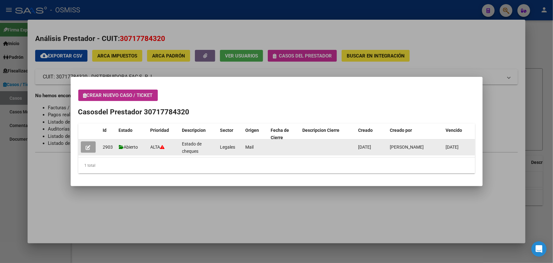
click at [89, 148] on icon "button" at bounding box center [88, 147] width 5 height 5
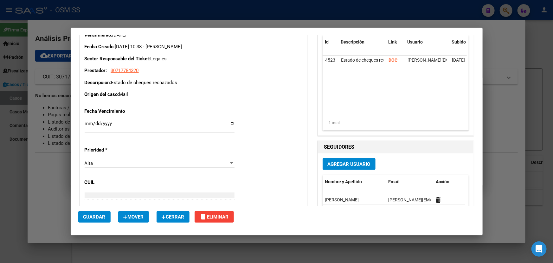
scroll to position [202, 0]
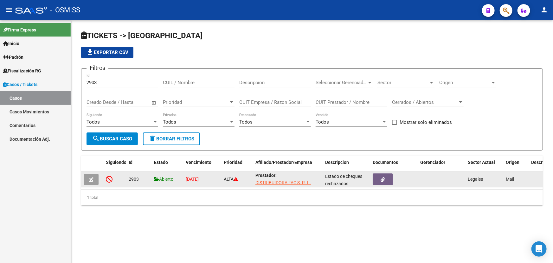
drag, startPoint x: 312, startPoint y: 181, endPoint x: 255, endPoint y: 182, distance: 57.4
click at [255, 182] on datatable-body-cell "Prestador: DISTRIBUIDORA FAC S. R. L." at bounding box center [288, 179] width 70 height 16
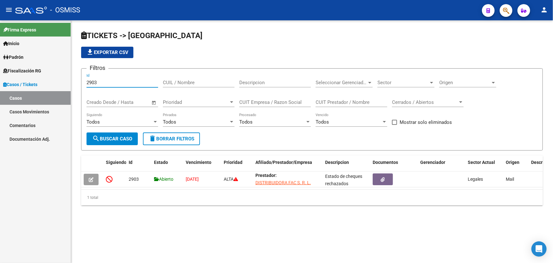
drag, startPoint x: 97, startPoint y: 80, endPoint x: 75, endPoint y: 76, distance: 22.5
click at [67, 79] on mat-sidenav-container "Firma Express Inicio Instructivos Contacto OS Padrón Afiliados Empadronados Cam…" at bounding box center [276, 141] width 553 height 242
type input "20901"
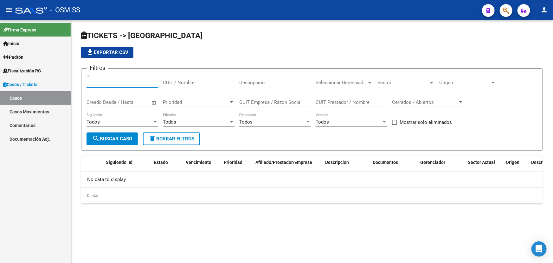
drag, startPoint x: 75, startPoint y: 75, endPoint x: 78, endPoint y: 75, distance: 3.3
click at [68, 75] on mat-sidenav-container "Firma Express Inicio Instructivos Contacto OS Padrón Afiliados Empadronados Cam…" at bounding box center [276, 141] width 553 height 242
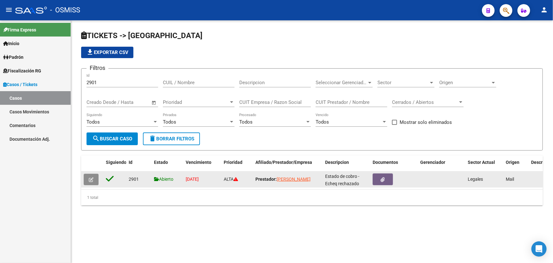
click at [91, 180] on icon "button" at bounding box center [91, 179] width 5 height 5
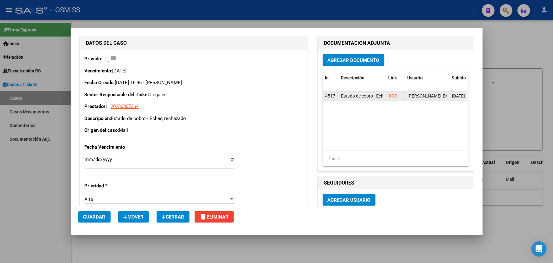
click at [389, 95] on strong "DOC" at bounding box center [393, 95] width 9 height 5
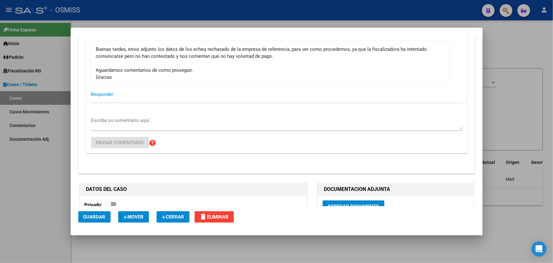
scroll to position [115, 0]
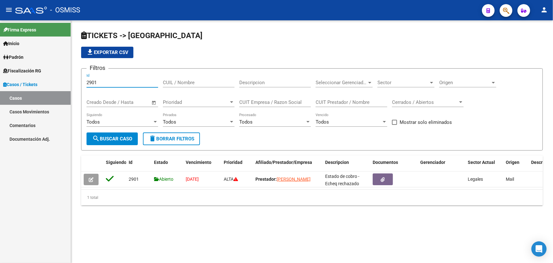
click at [105, 83] on input "2901" at bounding box center [123, 83] width 72 height 6
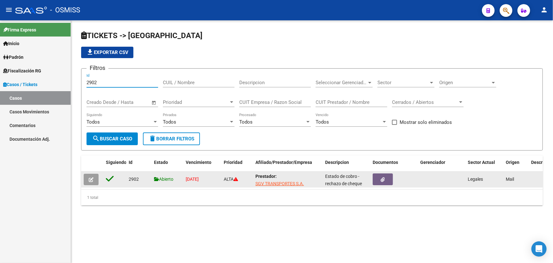
type input "2902"
click at [92, 174] on button "button" at bounding box center [91, 178] width 15 height 11
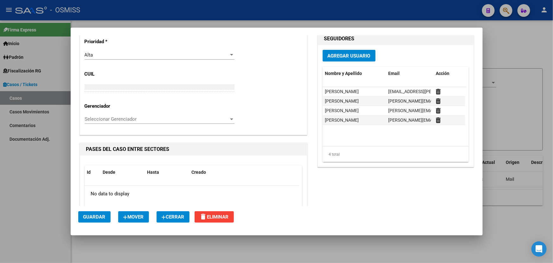
scroll to position [202, 0]
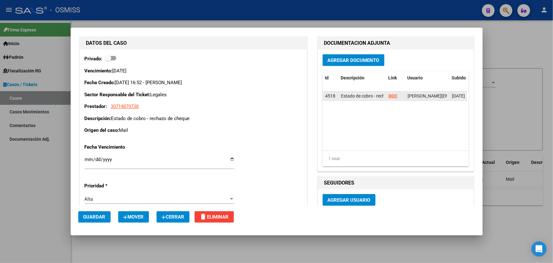
click at [391, 96] on strong "DOC" at bounding box center [393, 95] width 9 height 5
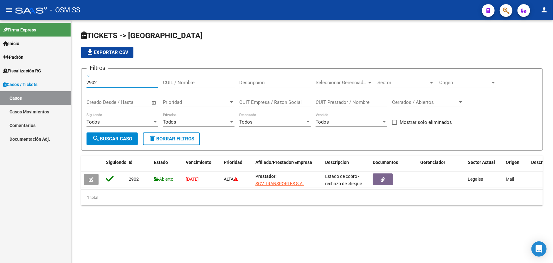
drag, startPoint x: 87, startPoint y: 76, endPoint x: 68, endPoint y: 76, distance: 18.1
click at [69, 75] on mat-sidenav-container "Firma Express Inicio Instructivos Contacto OS Padrón Afiliados Empadronados Cam…" at bounding box center [276, 141] width 553 height 242
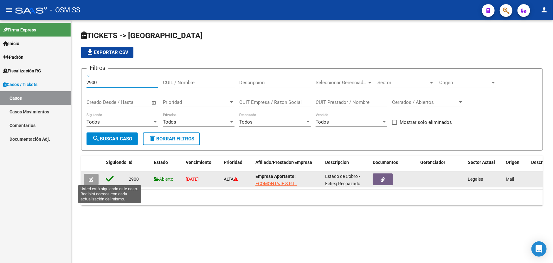
type input "2900"
click at [91, 178] on icon "button" at bounding box center [91, 179] width 5 height 5
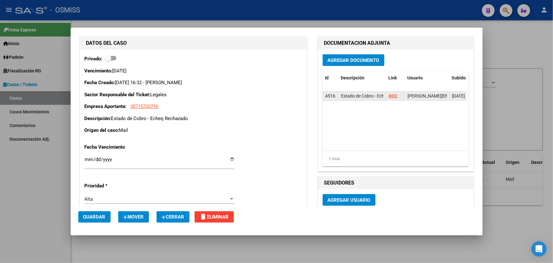
click at [393, 96] on strong "DOC" at bounding box center [393, 95] width 9 height 5
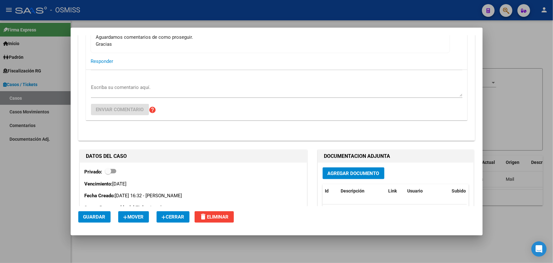
scroll to position [0, 0]
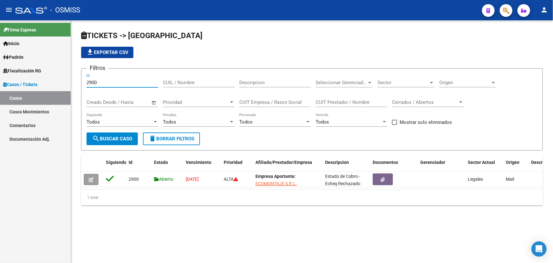
drag, startPoint x: 77, startPoint y: 82, endPoint x: 1, endPoint y: 112, distance: 81.7
click at [8, 103] on mat-sidenav-container "Firma Express Inicio Instructivos Contacto OS Padrón Afiliados Empadronados Cam…" at bounding box center [276, 141] width 553 height 242
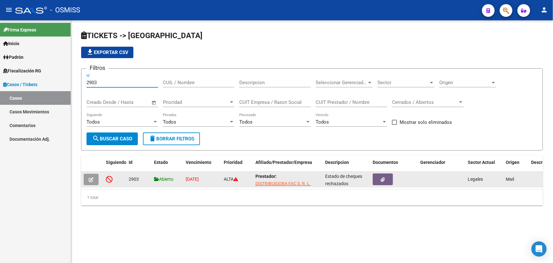
type input "2903"
drag, startPoint x: 142, startPoint y: 178, endPoint x: 118, endPoint y: 180, distance: 24.8
click at [118, 180] on div "2903 Abierto [DATE] ALTA Prestador: DISTRIBUIDORA FAC S. R. L. Estado de cheque…" at bounding box center [370, 179] width 578 height 16
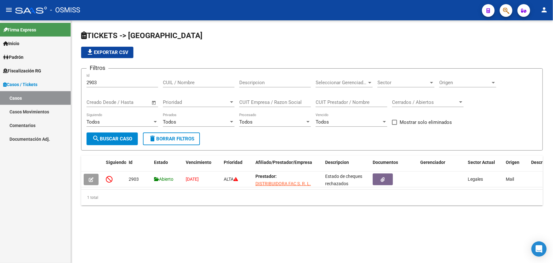
click at [302, 220] on div "TICKETS -> Casos file_download Exportar CSV Filtros 2903 Id CUIL / Nombre Descr…" at bounding box center [312, 122] width 482 height 205
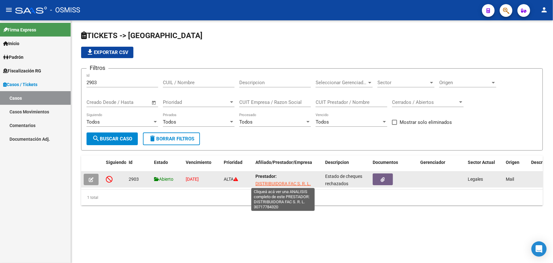
click at [274, 183] on span "DISTRIBUIDORA FAC S. R. L." at bounding box center [283, 183] width 55 height 5
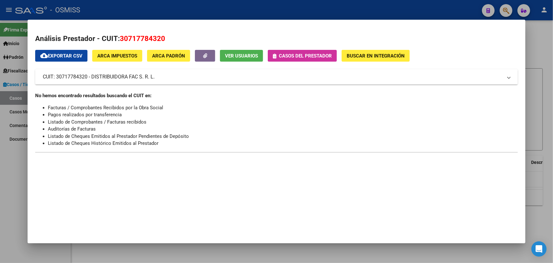
drag, startPoint x: 167, startPoint y: 40, endPoint x: 118, endPoint y: 38, distance: 48.6
click at [118, 38] on h2 "Análisis Prestador - CUIT: 30717784320" at bounding box center [276, 38] width 483 height 11
drag, startPoint x: 168, startPoint y: 77, endPoint x: 92, endPoint y: 76, distance: 76.1
click at [92, 76] on mat-panel-title "CUIT: 30717784320 - DISTRIBUIDORA FAC S. R. L." at bounding box center [273, 77] width 460 height 8
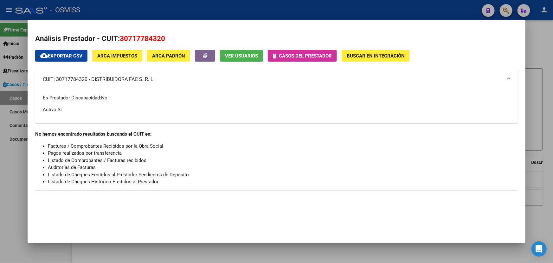
drag, startPoint x: 138, startPoint y: 162, endPoint x: 198, endPoint y: 172, distance: 61.0
click at [190, 170] on ul "Facturas / Comprobantes Recibidos por la Obra Social Pagos realizados por trans…" at bounding box center [276, 163] width 483 height 43
click at [198, 172] on li "Listado de Cheques Emitidos al Prestador Pendientes de Depósito" at bounding box center [283, 174] width 470 height 7
